Goal: Information Seeking & Learning: Learn about a topic

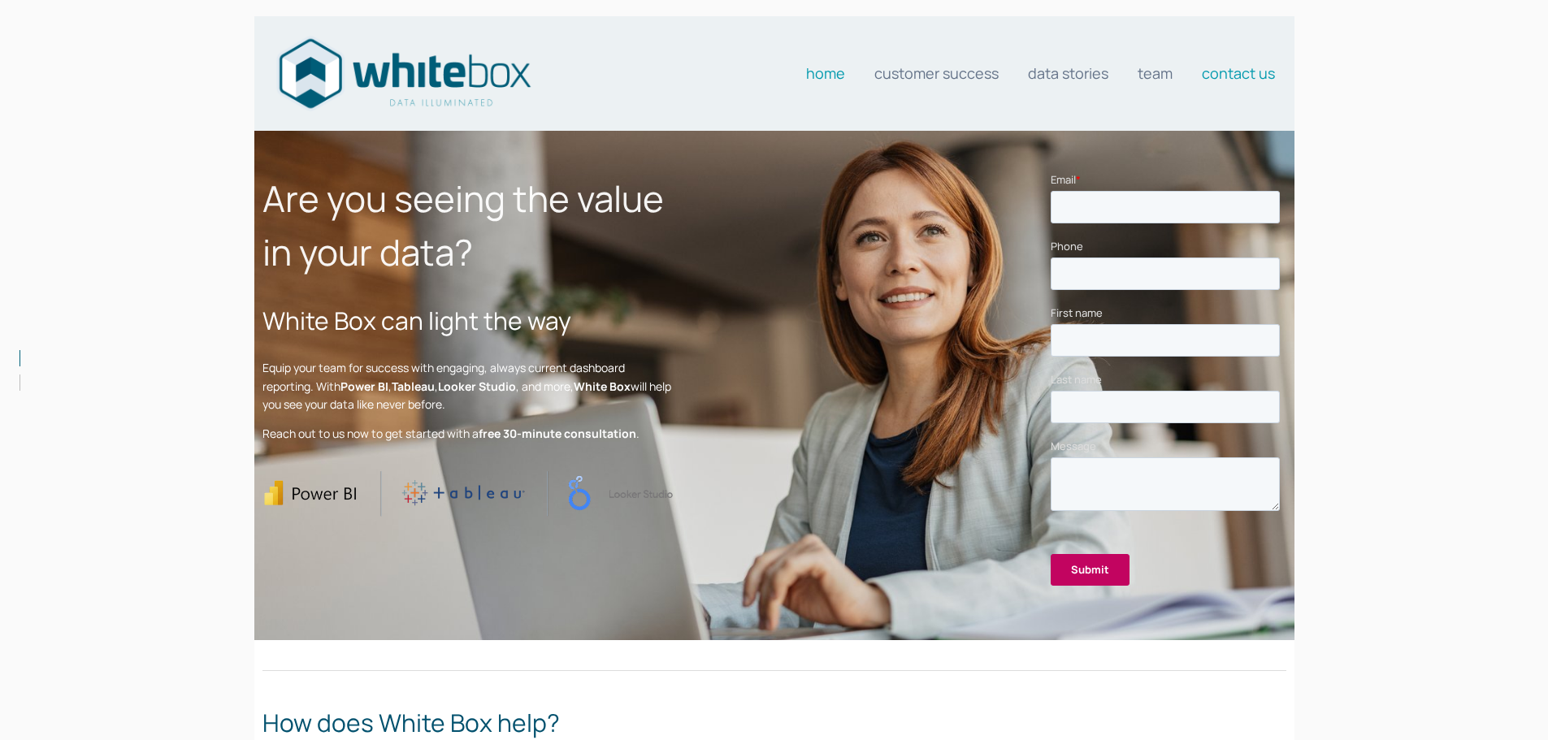
click at [1239, 72] on link "Contact us" at bounding box center [1238, 73] width 73 height 33
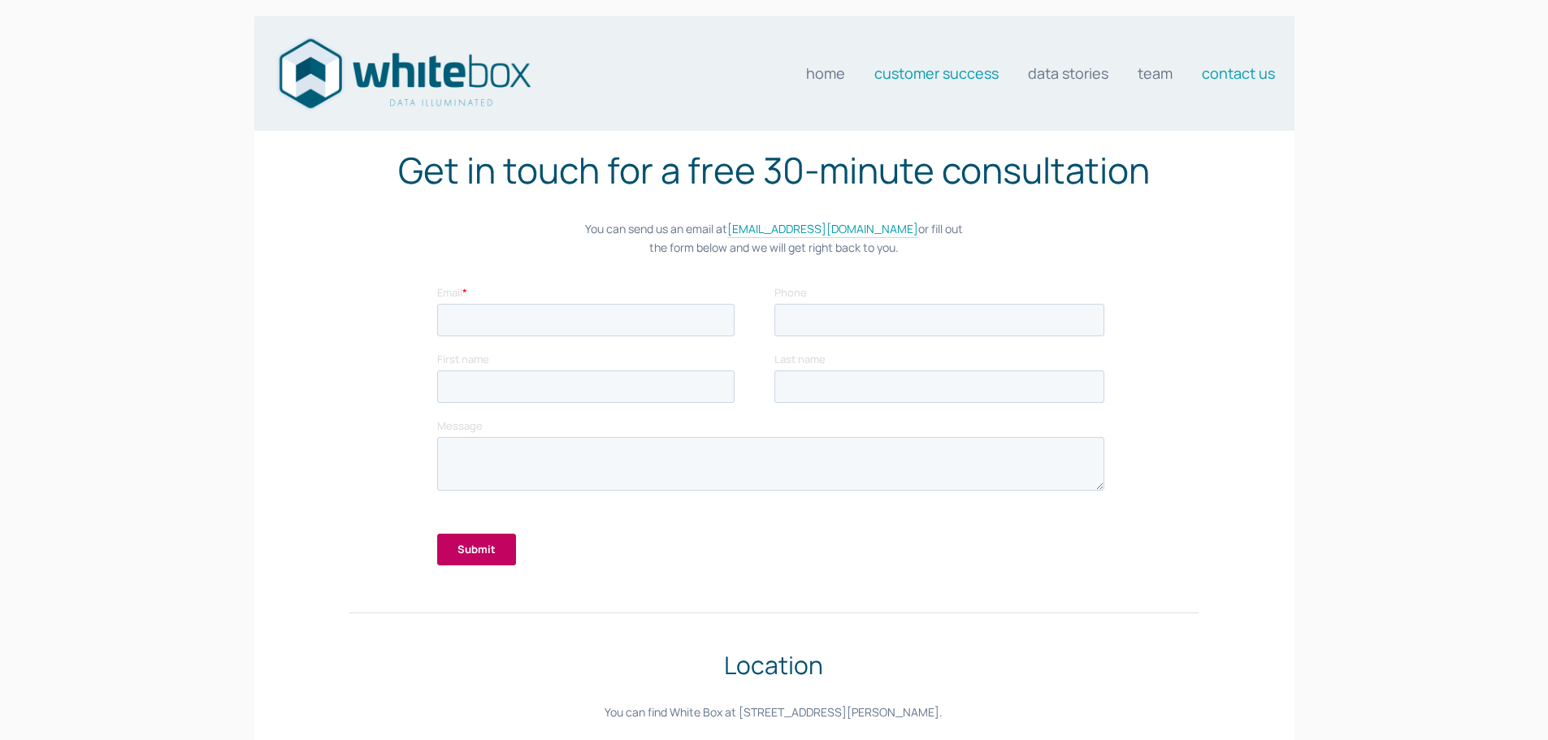
click at [969, 68] on link "Customer Success" at bounding box center [936, 73] width 124 height 33
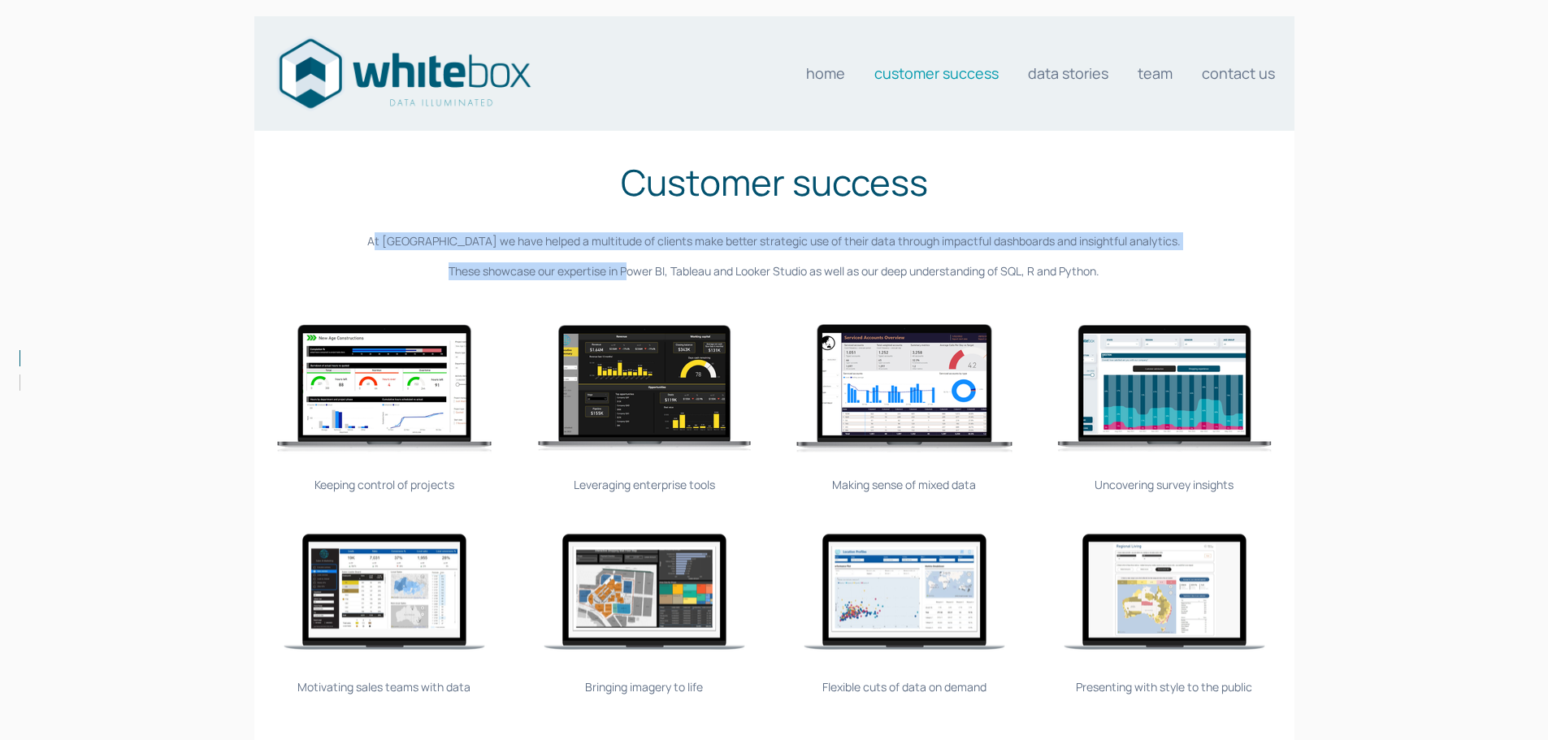
drag, startPoint x: 405, startPoint y: 240, endPoint x: 628, endPoint y: 264, distance: 224.8
click at [628, 264] on div "Customer success At [GEOGRAPHIC_DATA] we have helped a multitude of clients mak…" at bounding box center [774, 217] width 1024 height 125
click at [630, 264] on p "These showcase our expertise in Power BI, Tableau and Looker Studio as well as …" at bounding box center [774, 271] width 1024 height 18
